Goal: Task Accomplishment & Management: Manage account settings

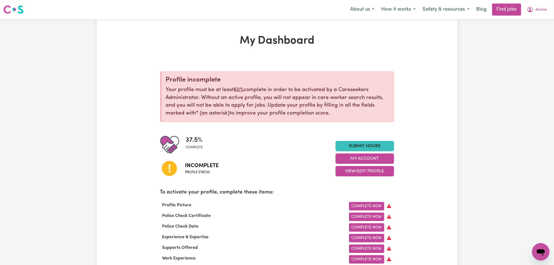
drag, startPoint x: 545, startPoint y: 11, endPoint x: 542, endPoint y: 15, distance: 5.1
click at [545, 11] on button "Amina" at bounding box center [536, 9] width 27 height 11
click at [536, 39] on link "Logout" at bounding box center [528, 42] width 43 height 10
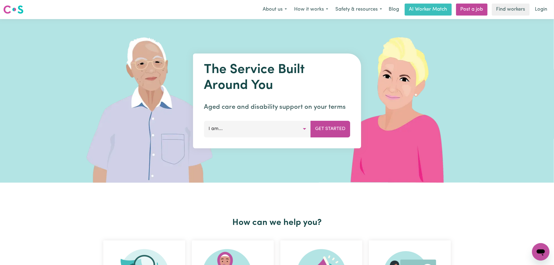
click at [538, 18] on nav "Menu About us How it works Safety & resources Blog AI Worker Match Post a job F…" at bounding box center [277, 9] width 554 height 19
click at [523, 10] on link "Find workers" at bounding box center [511, 10] width 38 height 12
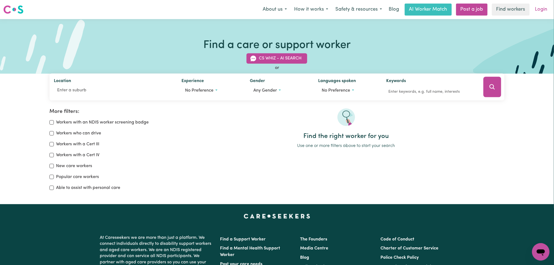
click at [539, 8] on link "Login" at bounding box center [541, 10] width 19 height 12
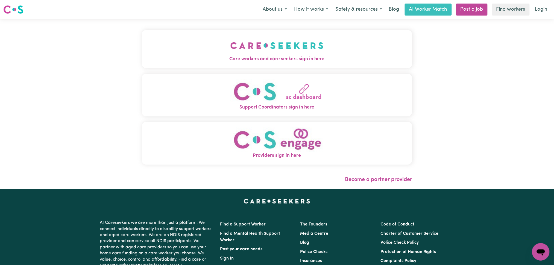
click at [178, 28] on div "Care workers and care seekers sign in here Support Coordinators sign in here Pr…" at bounding box center [276, 104] width 277 height 170
click at [177, 53] on button "Care workers and care seekers sign in here" at bounding box center [277, 49] width 270 height 38
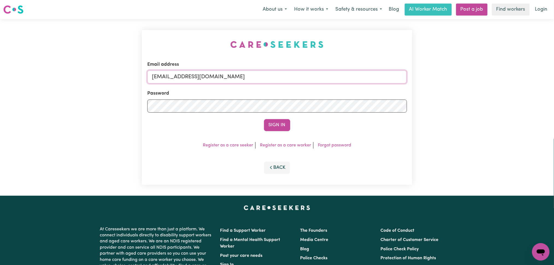
click at [225, 80] on input "[EMAIL_ADDRESS][DOMAIN_NAME]" at bounding box center [276, 76] width 259 height 13
drag, startPoint x: 180, startPoint y: 73, endPoint x: 325, endPoint y: 77, distance: 144.8
click at [325, 77] on input "Superuser~[EMAIL_ADDRESS][DOMAIN_NAME]" at bounding box center [276, 76] width 259 height 13
type input "Superuser~[EMAIL_ADDRESS][DOMAIN_NAME]"
click at [275, 125] on button "Sign In" at bounding box center [277, 125] width 26 height 12
